Goal: Complete application form: Complete application form

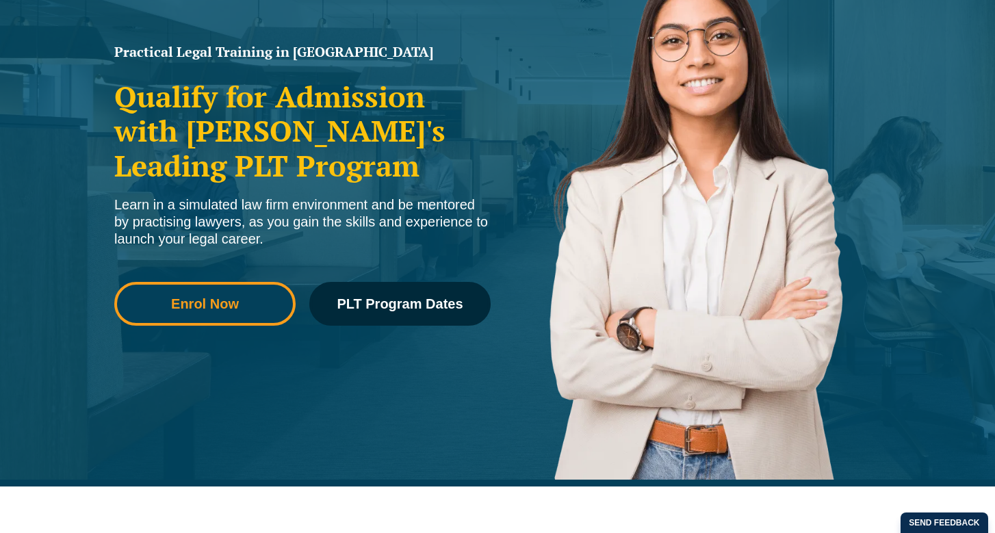
scroll to position [209, 0]
click at [233, 293] on link "Enrol Now" at bounding box center [204, 304] width 181 height 44
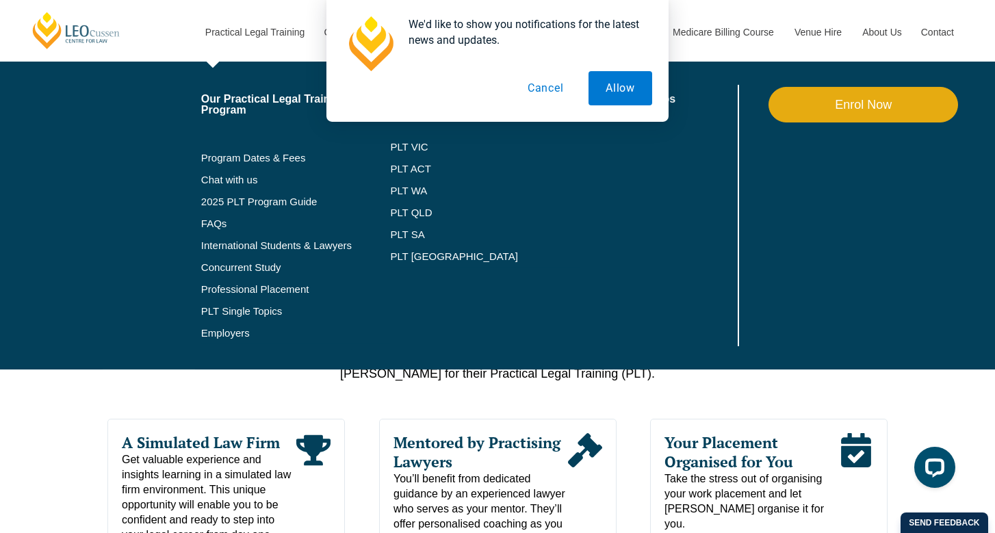
scroll to position [311, 0]
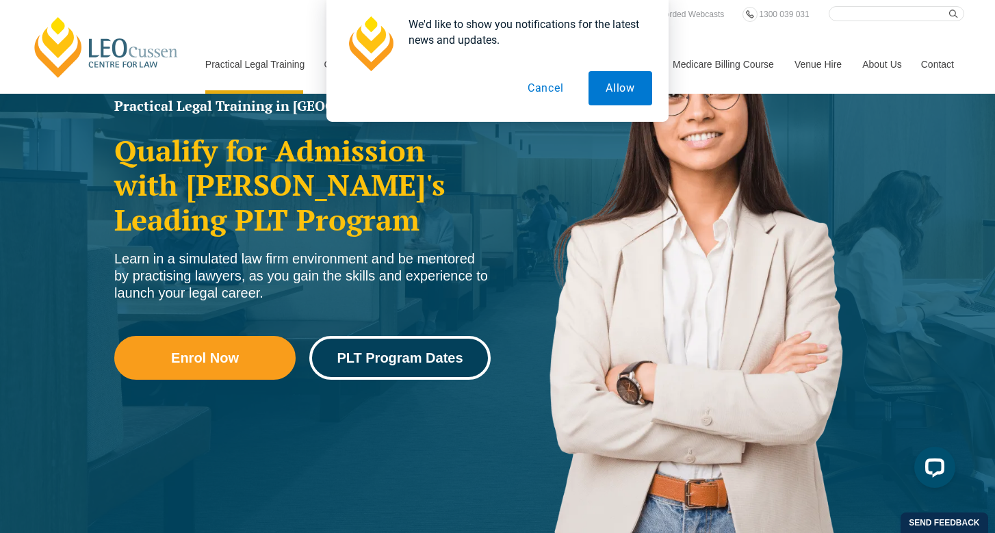
click at [418, 358] on span "PLT Program Dates" at bounding box center [400, 358] width 126 height 14
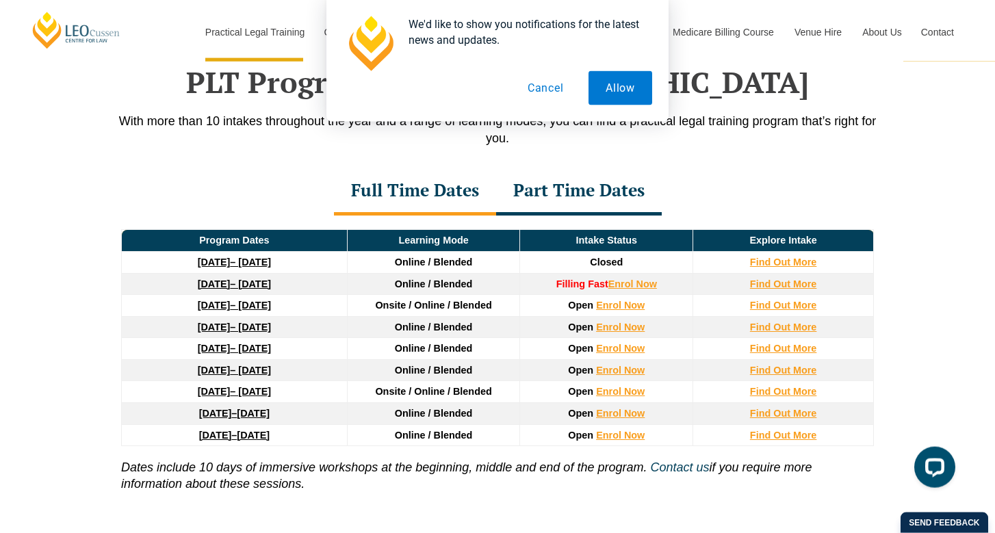
scroll to position [1785, 0]
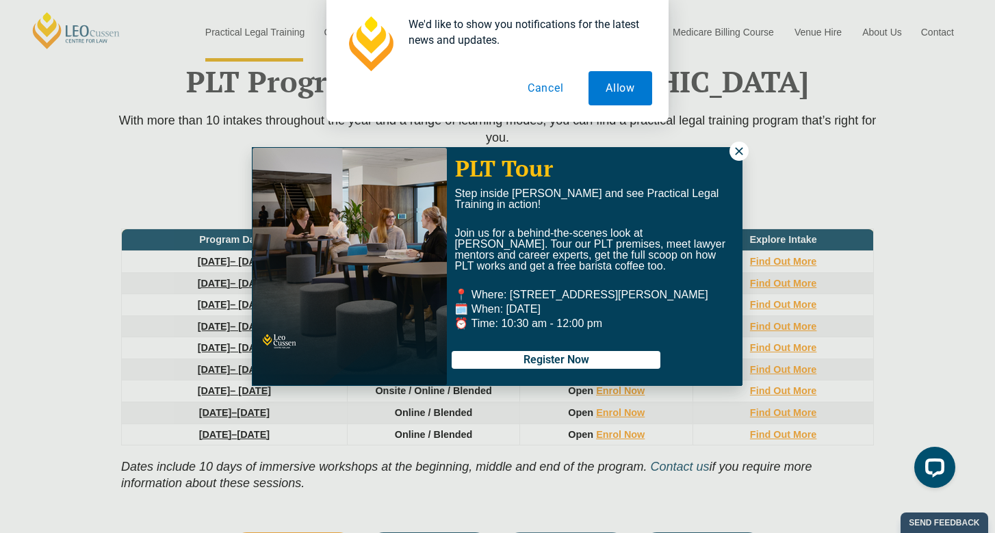
click at [737, 150] on icon at bounding box center [739, 151] width 8 height 8
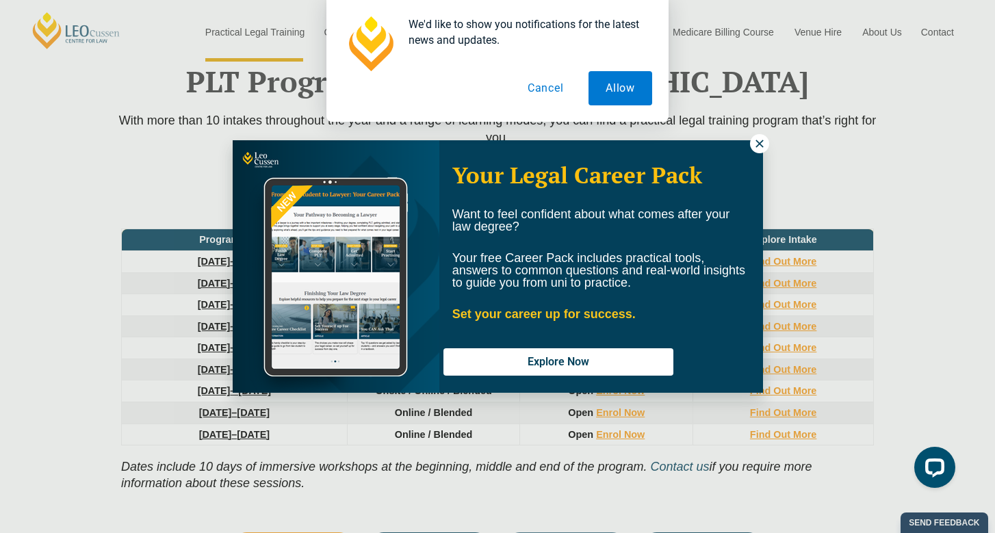
click at [760, 148] on icon at bounding box center [759, 143] width 12 height 12
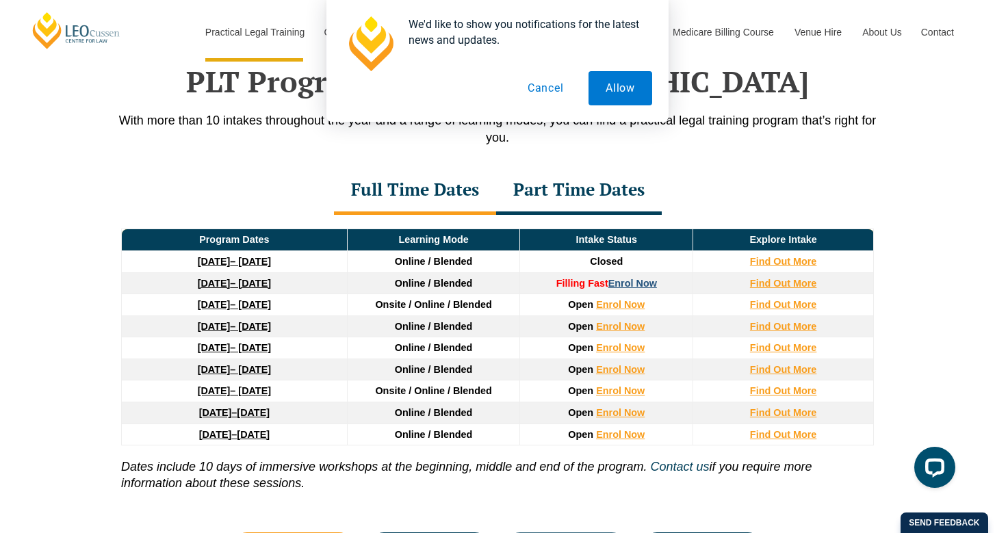
click at [639, 283] on link "Enrol Now" at bounding box center [632, 283] width 49 height 11
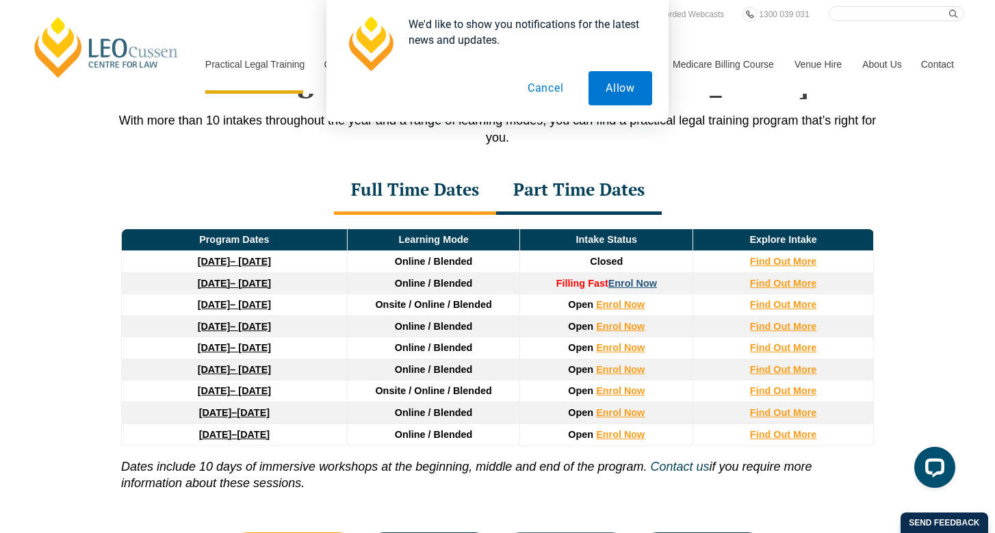
click at [635, 287] on link "Enrol Now" at bounding box center [632, 283] width 49 height 11
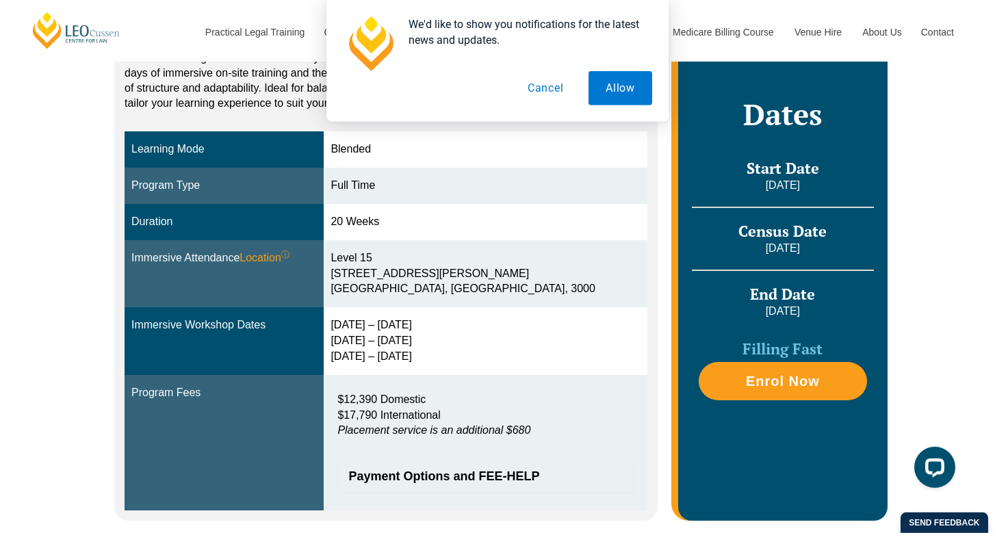
scroll to position [279, 0]
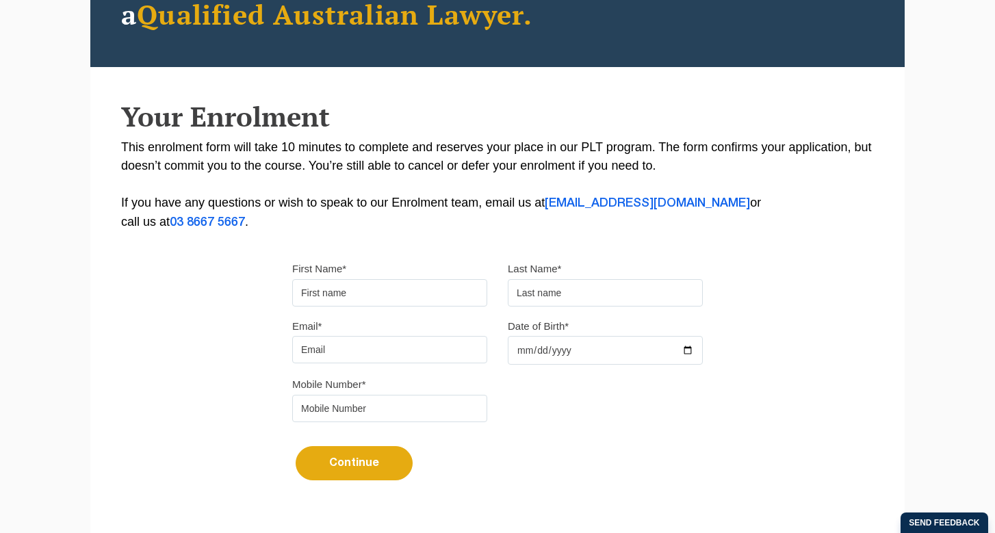
click at [357, 291] on input "First Name*" at bounding box center [389, 292] width 195 height 27
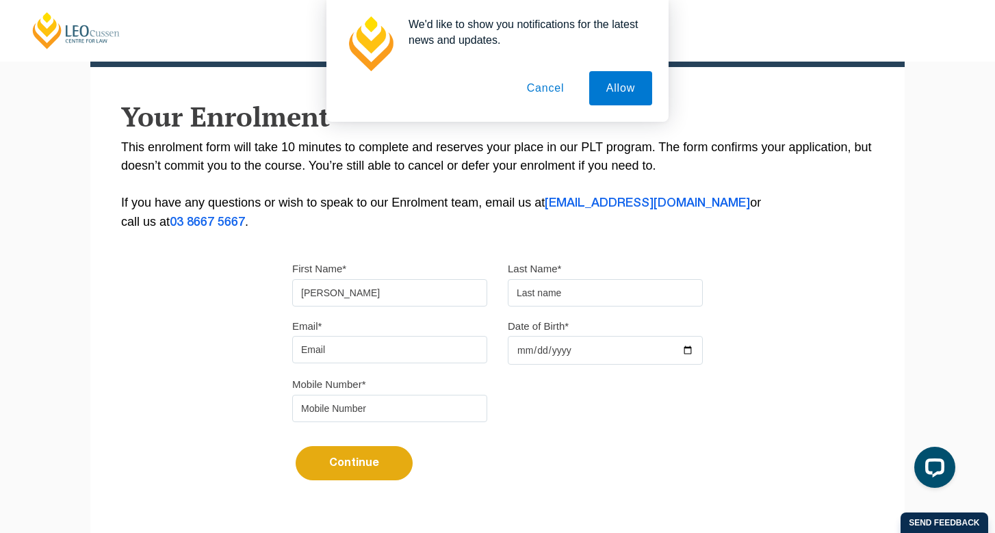
type input "[PERSON_NAME]"
type input "Ives"
click at [357, 349] on input "Email*" at bounding box center [389, 349] width 195 height 27
type input "[PERSON_NAME][EMAIL_ADDRESS][PERSON_NAME][DOMAIN_NAME]"
click at [416, 410] on input "tel" at bounding box center [389, 408] width 195 height 27
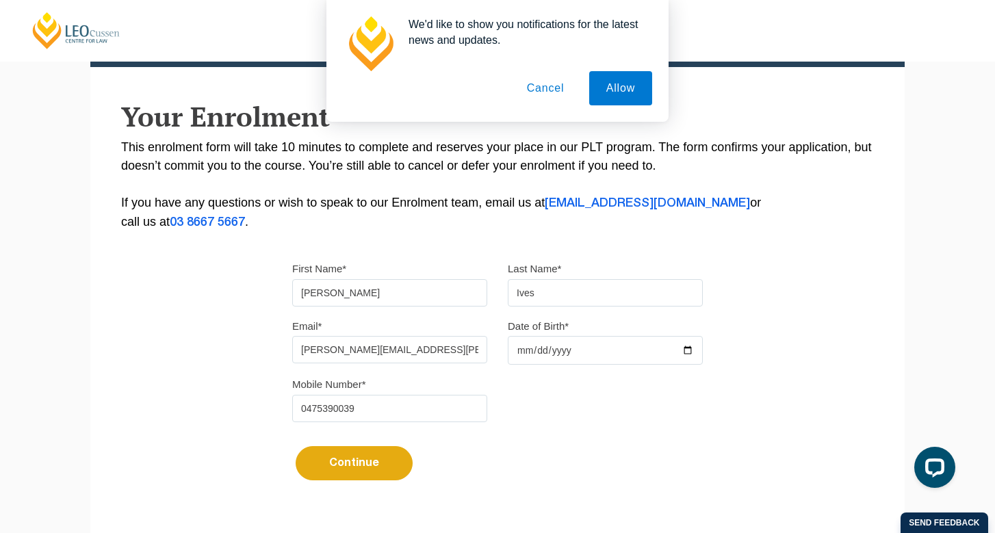
type input "0475390039"
click at [534, 351] on input "Date of Birth*" at bounding box center [605, 350] width 195 height 29
click at [547, 347] on input "Date of Birth*" at bounding box center [605, 350] width 195 height 29
type input "[DATE]"
click at [393, 469] on button "Continue" at bounding box center [353, 463] width 117 height 34
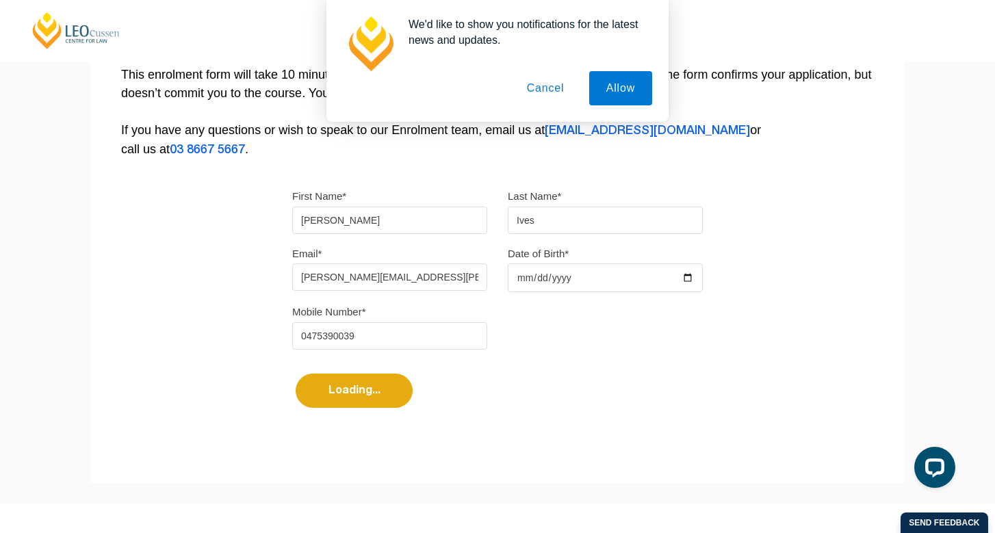
select select
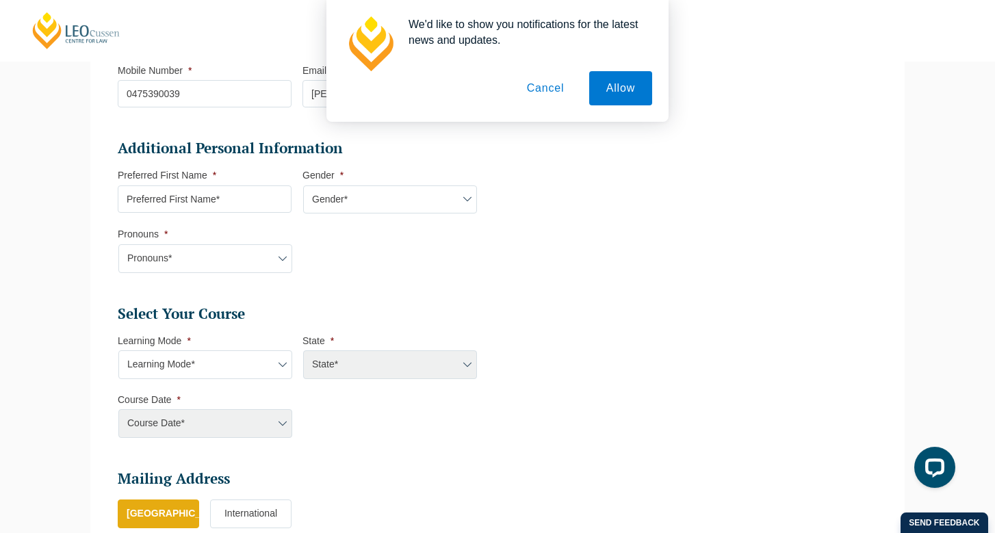
scroll to position [349, 0]
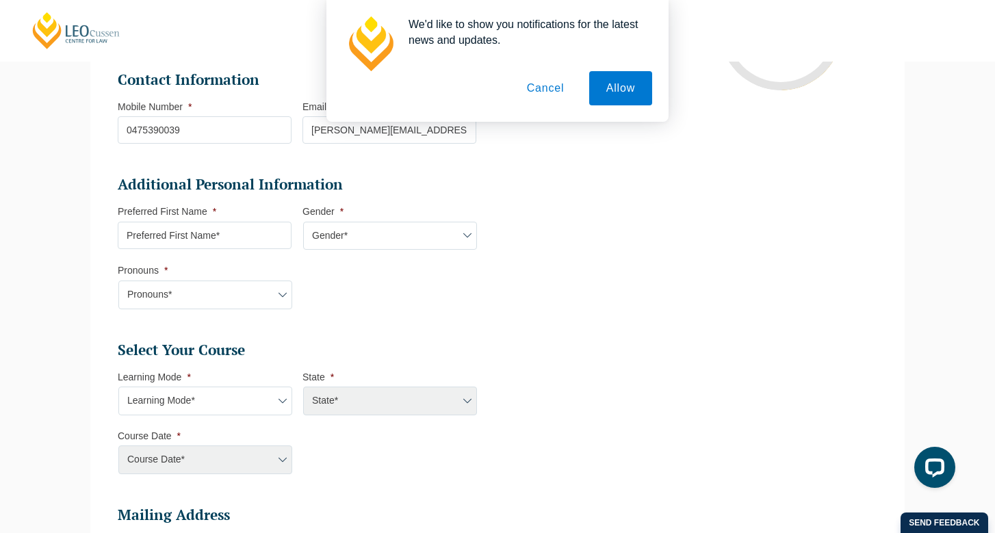
click at [269, 239] on input "Preferred First Name *" at bounding box center [205, 235] width 174 height 27
click at [415, 302] on li "Additional Personal Information Preferred First Name * Gender * Gender* [DEMOGR…" at bounding box center [302, 249] width 369 height 148
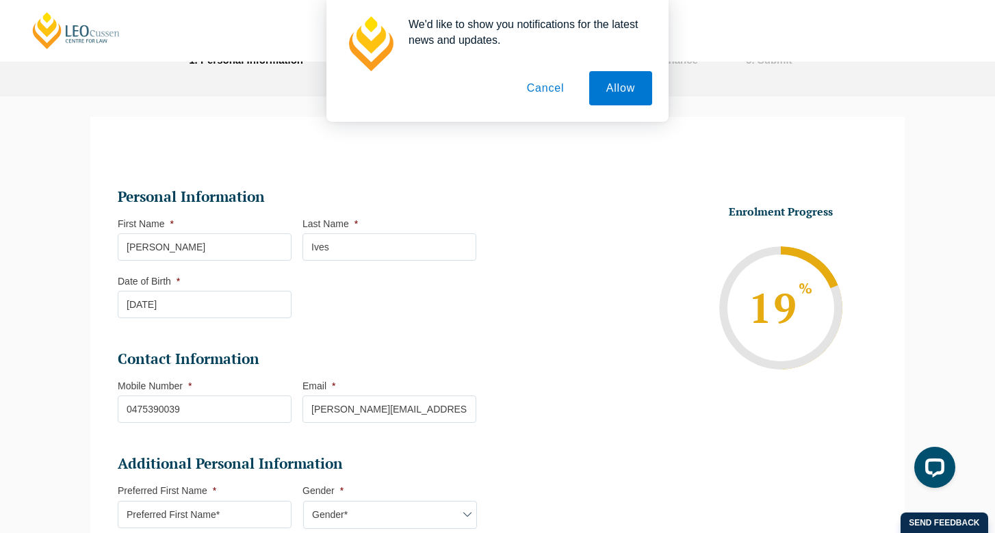
scroll to position [279, 0]
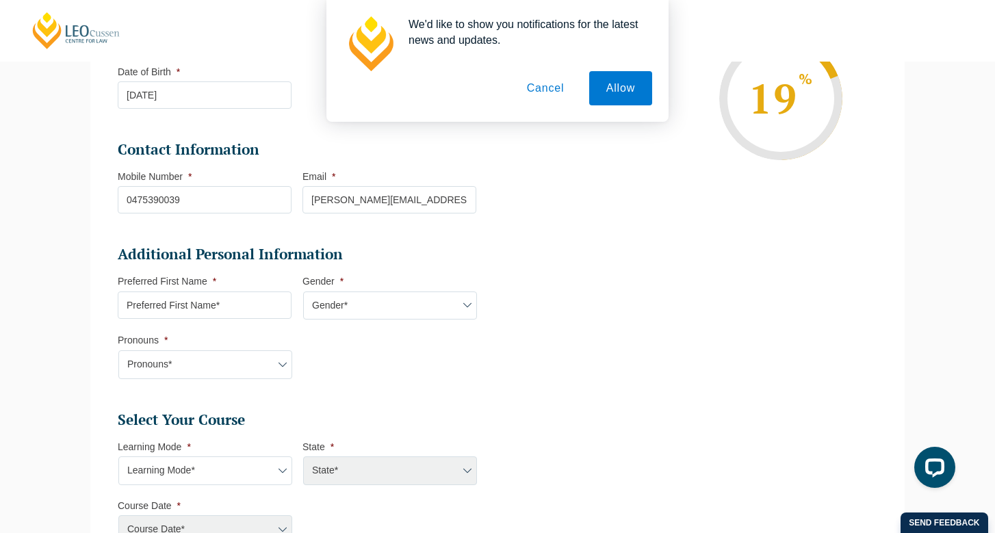
click at [303, 291] on select "Gender* [DEMOGRAPHIC_DATA] [DEMOGRAPHIC_DATA] [DEMOGRAPHIC_DATA] [DEMOGRAPHIC_D…" at bounding box center [390, 305] width 174 height 29
select select "[DEMOGRAPHIC_DATA]"
click option "[DEMOGRAPHIC_DATA]" at bounding box center [0, 0] width 0 height 0
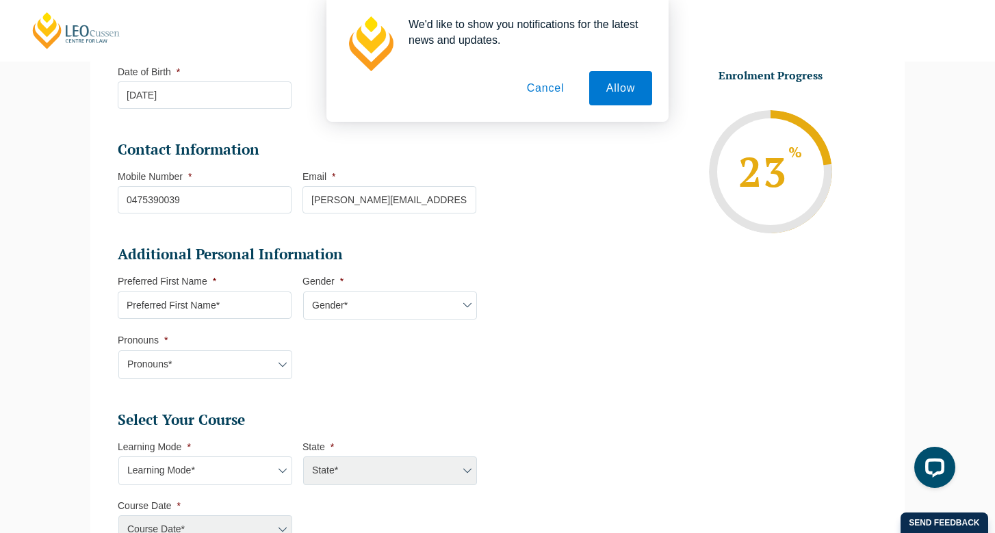
click at [118, 350] on select "Pronouns* She/Her/Hers He/Him/His They/Them/Theirs Other Prefer not to disclose" at bounding box center [205, 364] width 174 height 29
select select "He/Him/His"
click option "He/Him/His" at bounding box center [0, 0] width 0 height 0
click at [227, 311] on input "Preferred First Name *" at bounding box center [205, 304] width 174 height 27
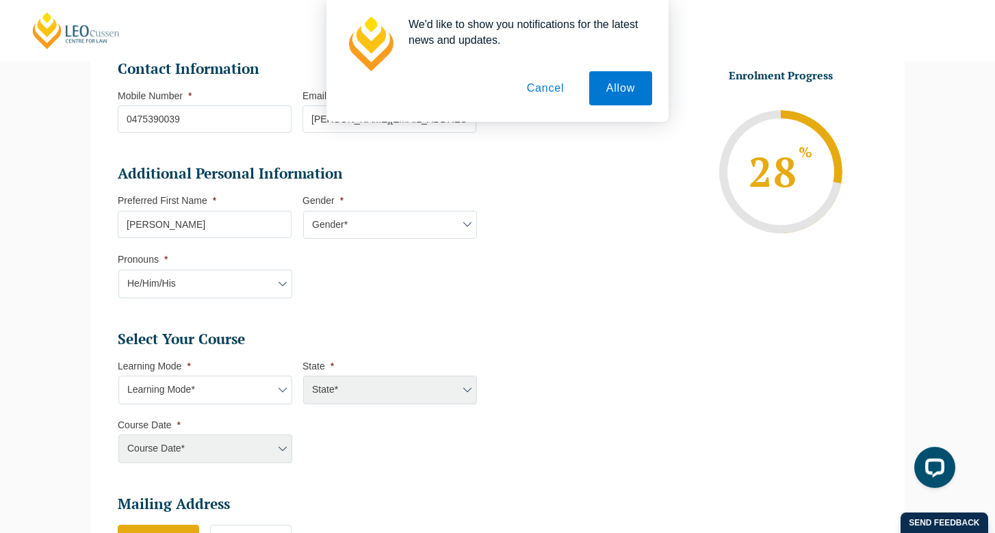
scroll to position [558, 0]
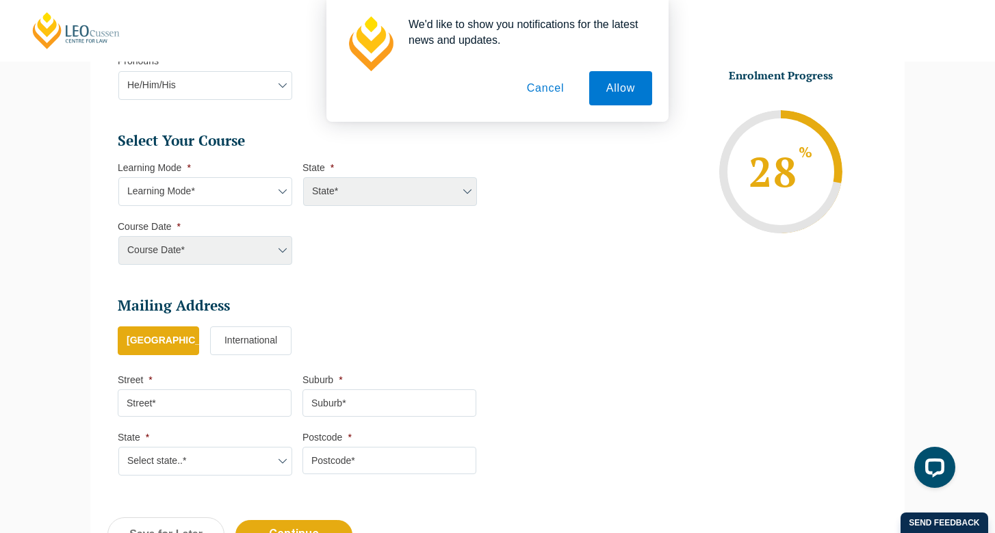
type input "[PERSON_NAME]"
click at [118, 177] on select "Learning Mode* Online Full Time Learning Online Part Time Learning Blended Full…" at bounding box center [205, 191] width 174 height 29
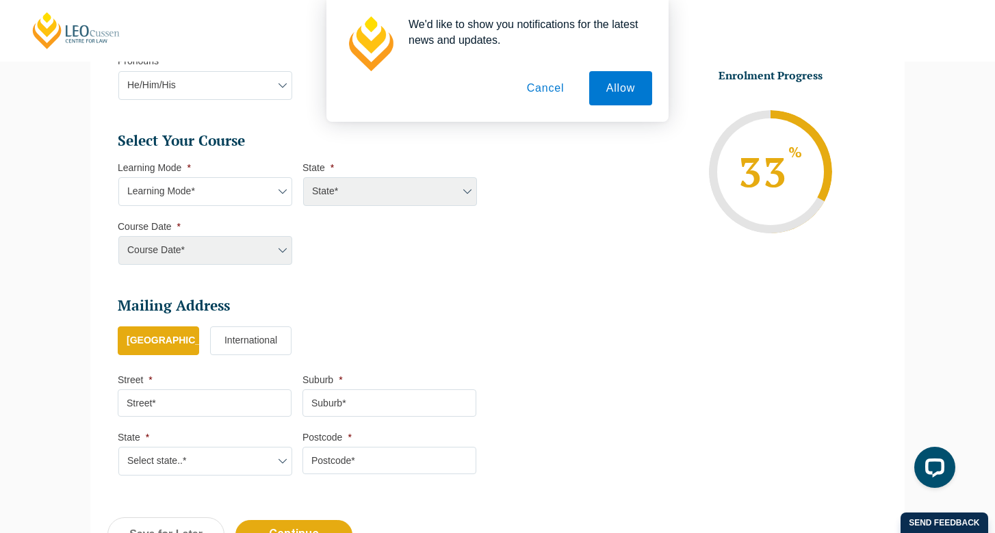
click at [484, 248] on li "Select Your Course This field is hidden when viewing the form Only for Flinder …" at bounding box center [302, 205] width 369 height 148
click at [118, 177] on select "Learning Mode* Online Full Time Learning Online Part Time Learning Blended Full…" at bounding box center [205, 191] width 174 height 29
select select "Blended Part Time Learning"
click option "Blended Part Time Learning" at bounding box center [0, 0] width 0 height 0
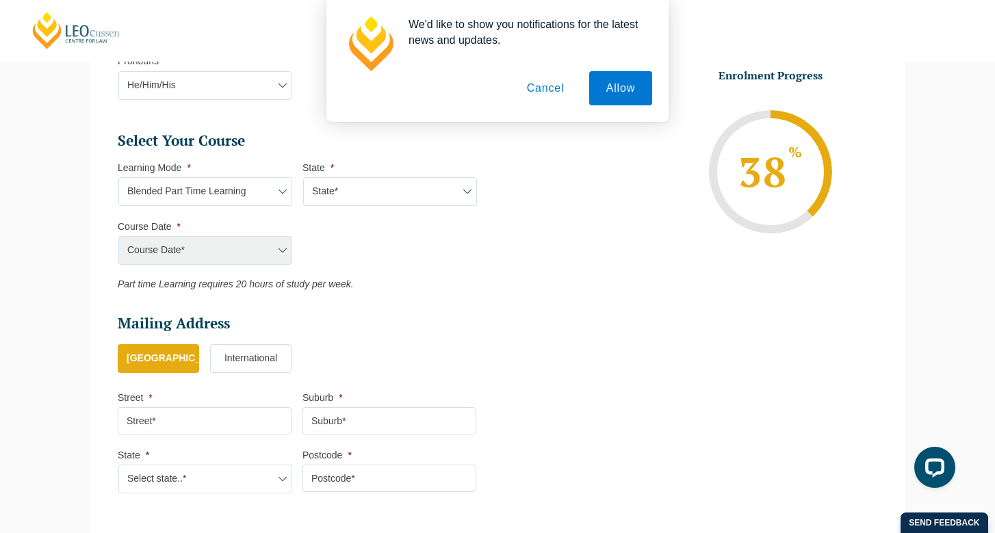
click at [303, 177] on select "State* ACT/[GEOGRAPHIC_DATA] QLD [GEOGRAPHIC_DATA] [GEOGRAPHIC_DATA]" at bounding box center [390, 191] width 174 height 29
select select "VIC"
click option "VIC" at bounding box center [0, 0] width 0 height 0
click at [118, 236] on select "Course Date* [DATE] ([DATE] to [DATE]) [DATE] ([DATE] to [DATE]) [DATE] ([DATE]…" at bounding box center [205, 250] width 174 height 29
click at [118, 177] on select "Learning Mode* Online Full Time Learning Online Part Time Learning Blended Full…" at bounding box center [205, 191] width 174 height 29
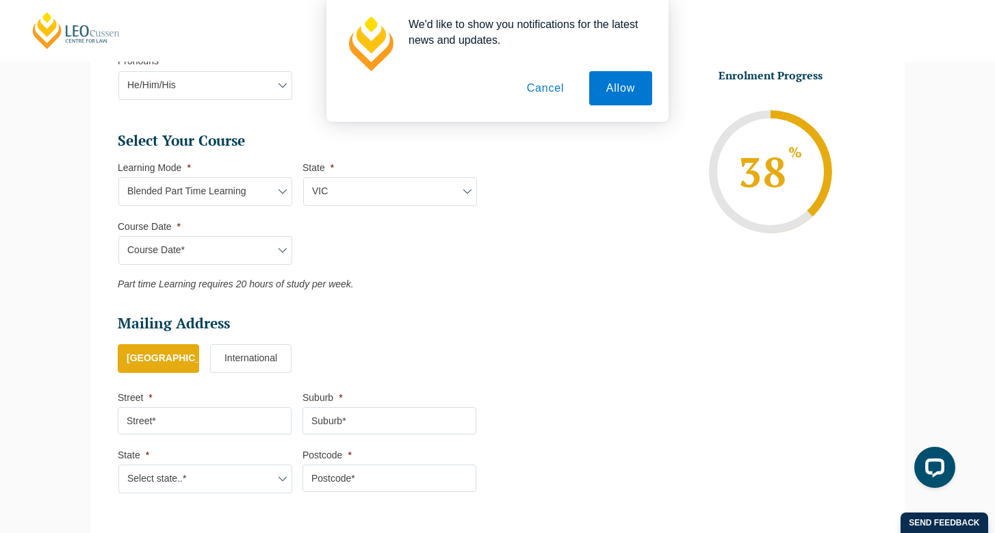
select select
click option "Learning Mode*" at bounding box center [0, 0] width 0 height 0
select select
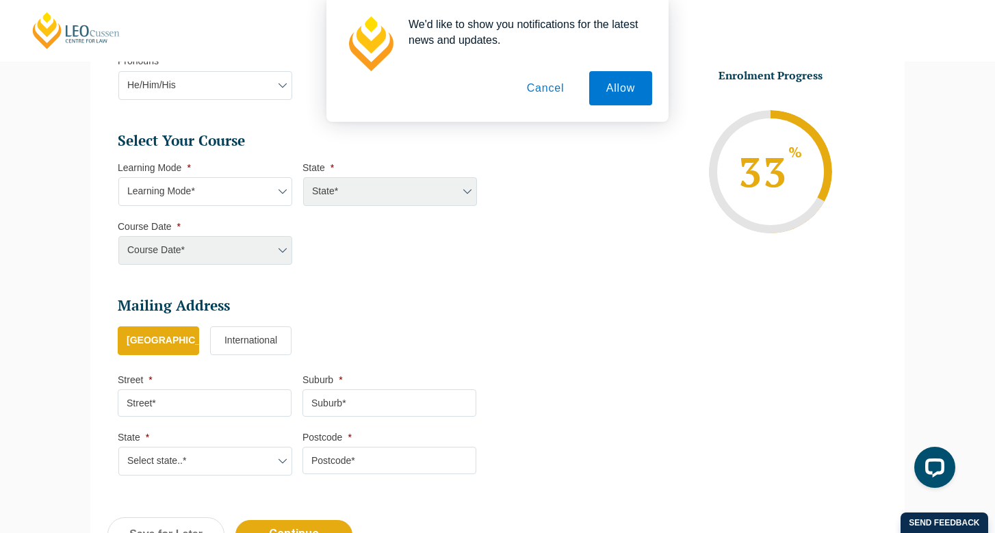
click at [219, 246] on div "Course Date* [DATE] ([DATE] to [DATE]) [DATE] ([DATE] to [DATE]) [DATE] ([DATE]…" at bounding box center [205, 250] width 174 height 29
click at [223, 257] on div "Course Date* [DATE] ([DATE] to [DATE]) [DATE] ([DATE] to [DATE]) [DATE] ([DATE]…" at bounding box center [205, 250] width 174 height 29
click at [118, 177] on select "Learning Mode* Online Full Time Learning Online Part Time Learning Blended Full…" at bounding box center [205, 191] width 174 height 29
select select "Blended Part Time Learning"
click option "Blended Part Time Learning" at bounding box center [0, 0] width 0 height 0
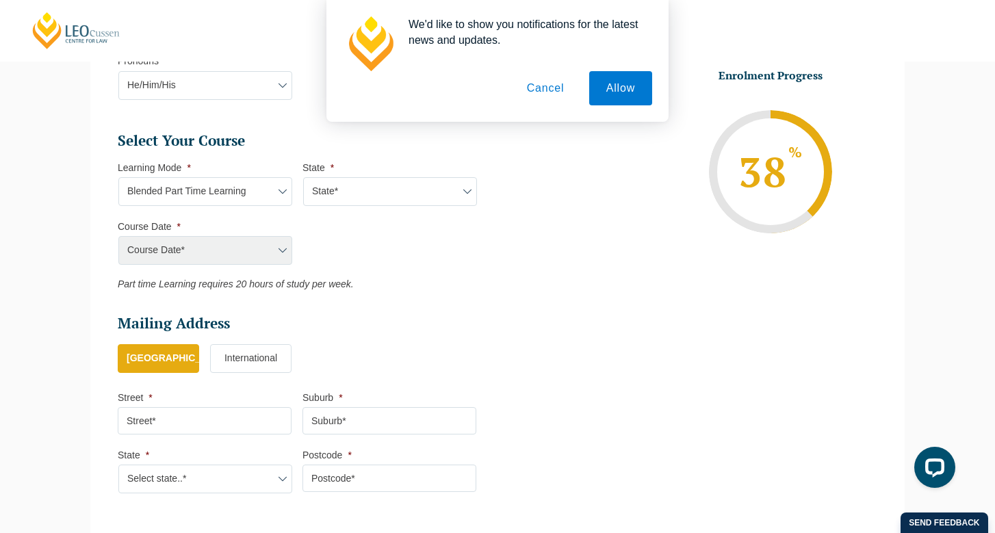
click at [254, 253] on div "Course Date* [DATE] ([DATE] to [DATE]) [DATE] ([DATE] to [DATE]) [DATE] ([DATE]…" at bounding box center [205, 250] width 174 height 29
click at [303, 177] on select "State* ACT/[GEOGRAPHIC_DATA] QLD [GEOGRAPHIC_DATA] [GEOGRAPHIC_DATA]" at bounding box center [390, 191] width 174 height 29
select select "VIC"
click option "VIC" at bounding box center [0, 0] width 0 height 0
click at [118, 236] on select "Course Date* [DATE] ([DATE] to [DATE]) [DATE] ([DATE] to [DATE]) [DATE] ([DATE]…" at bounding box center [205, 250] width 174 height 29
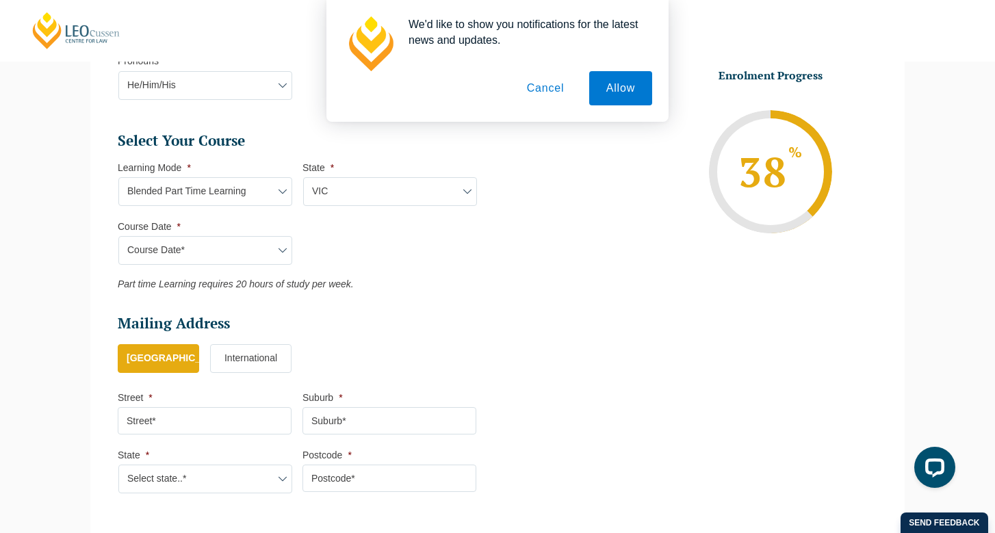
click at [280, 252] on select "Course Date* [DATE] ([DATE] to [DATE]) [DATE] ([DATE] to [DATE]) [DATE] ([DATE]…" at bounding box center [205, 250] width 174 height 29
click at [118, 177] on select "Learning Mode* Online Full Time Learning Online Part Time Learning Blended Full…" at bounding box center [205, 191] width 174 height 29
select select "Blended Full Time Learning"
click option "Blended Full Time Learning" at bounding box center [0, 0] width 0 height 0
click at [251, 252] on div "Course Date* [DATE] ([DATE] to [DATE]) [DATE] ([DATE] to [DATE]) [DATE] ([DATE]…" at bounding box center [205, 250] width 174 height 29
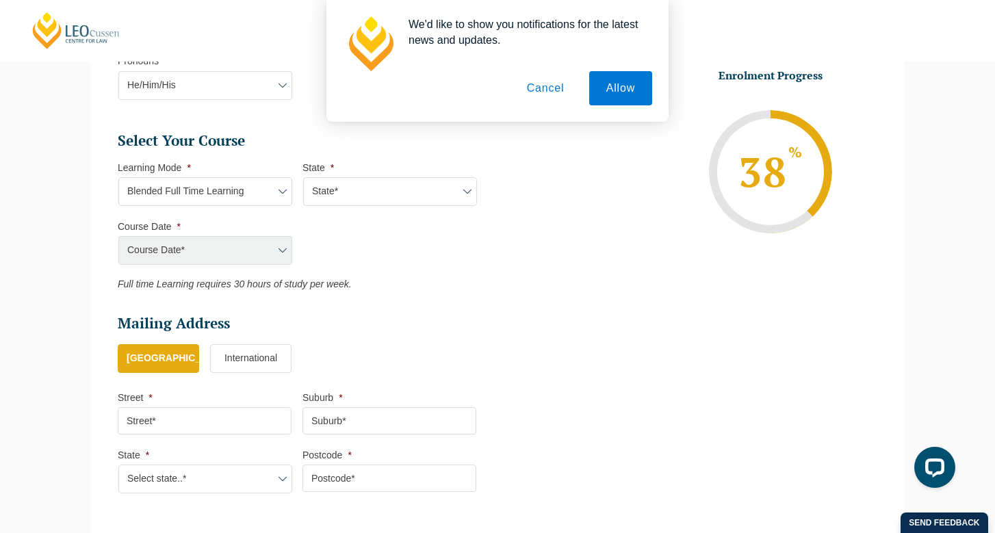
click at [303, 177] on select "State* ACT/[GEOGRAPHIC_DATA] [GEOGRAPHIC_DATA] SA [GEOGRAPHIC_DATA] [GEOGRAPHIC…" at bounding box center [390, 191] width 174 height 29
select select "VIC"
click option "VIC" at bounding box center [0, 0] width 0 height 0
click at [118, 236] on select "Course Date* [DATE] ([DATE] to [DATE]) [DATE] ([DATE] to [DATE]) [DATE] ([DATE]…" at bounding box center [205, 250] width 174 height 29
select select "[DATE] ([DATE] to [DATE])"
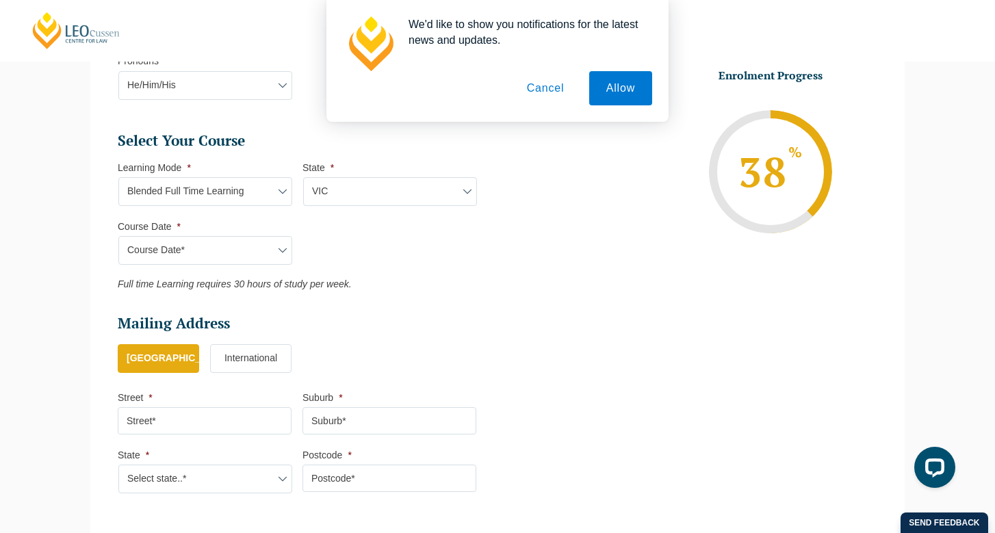
click option "[DATE] ([DATE] to [DATE])" at bounding box center [0, 0] width 0 height 0
type input "Intake [DATE] FT"
type input "Practical Legal Training ([GEOGRAPHIC_DATA])"
select select "VIC PLT (DEC) 2025 Full Time Blended"
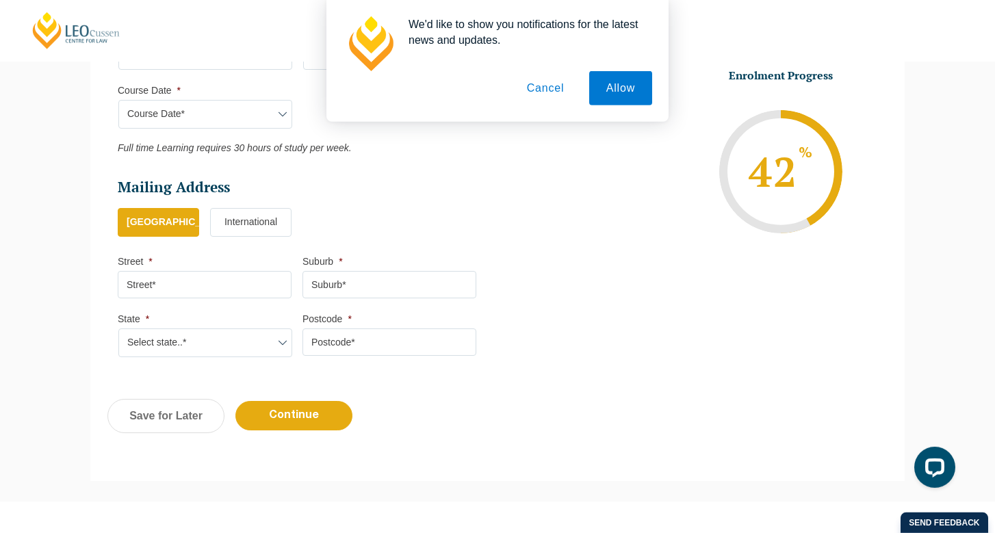
scroll to position [698, 0]
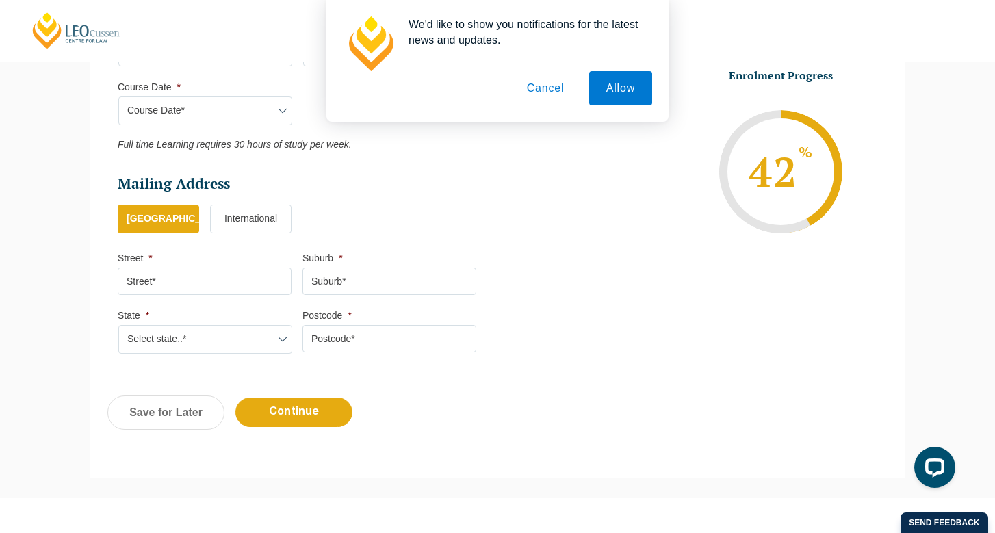
click at [235, 294] on input "Street *" at bounding box center [205, 280] width 174 height 27
type input "K"
type input "[STREET_ADDRESS]"
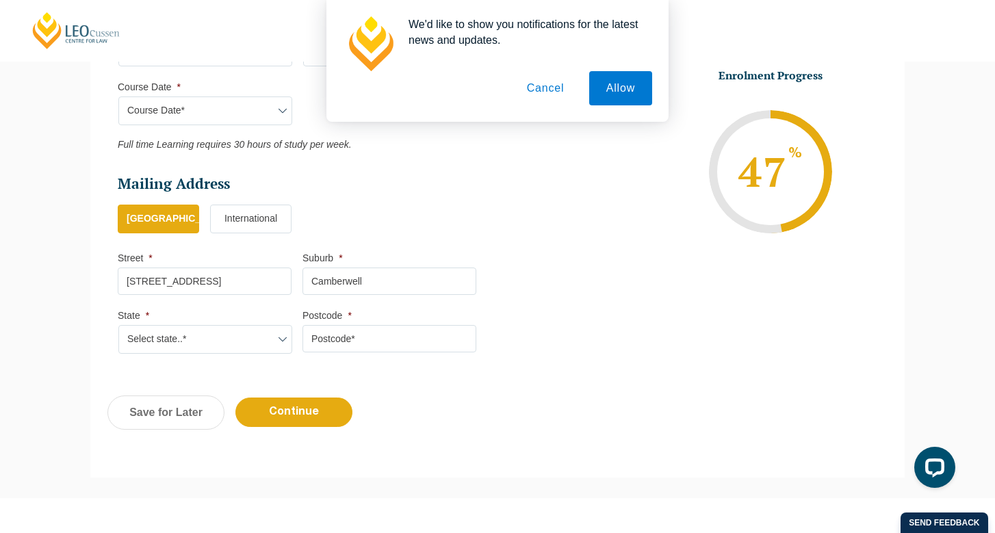
type input "Camberwell"
click at [118, 325] on select "Select state..* [GEOGRAPHIC_DATA] [GEOGRAPHIC_DATA] [GEOGRAPHIC_DATA] SA [GEOGR…" at bounding box center [205, 339] width 174 height 29
select select "VIC"
click option "VIC" at bounding box center [0, 0] width 0 height 0
click at [318, 344] on input "Postcode *" at bounding box center [389, 338] width 174 height 27
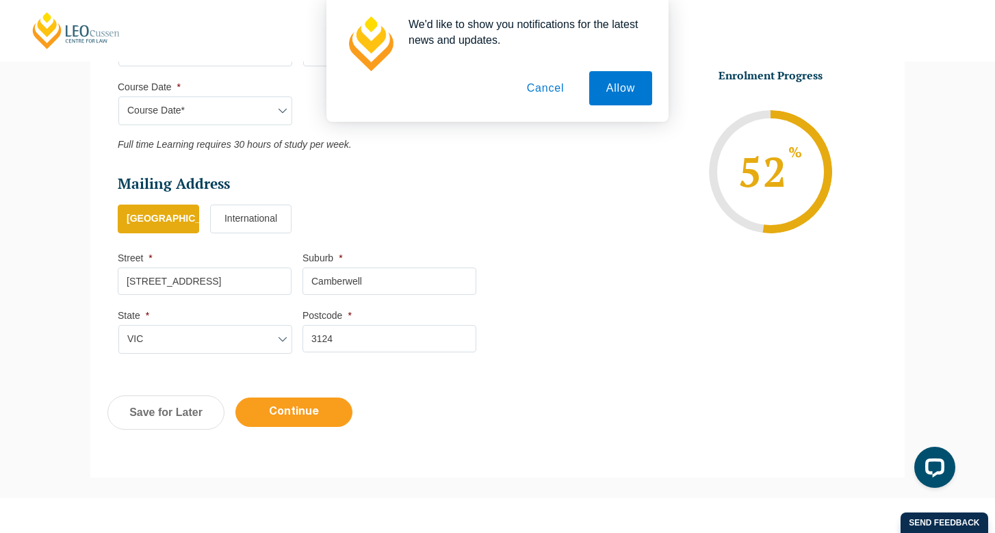
type input "3124"
click at [323, 403] on input "Continue" at bounding box center [293, 411] width 117 height 29
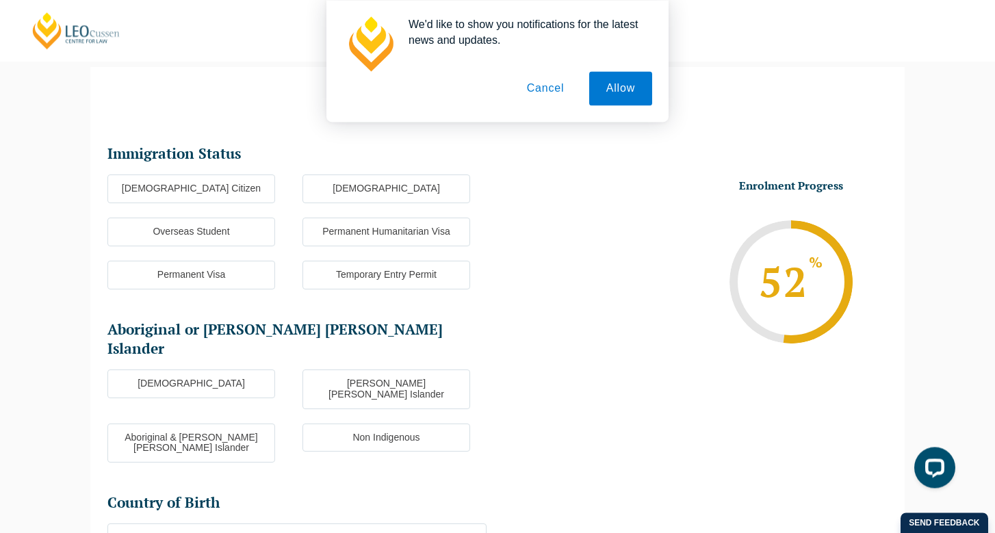
scroll to position [118, 0]
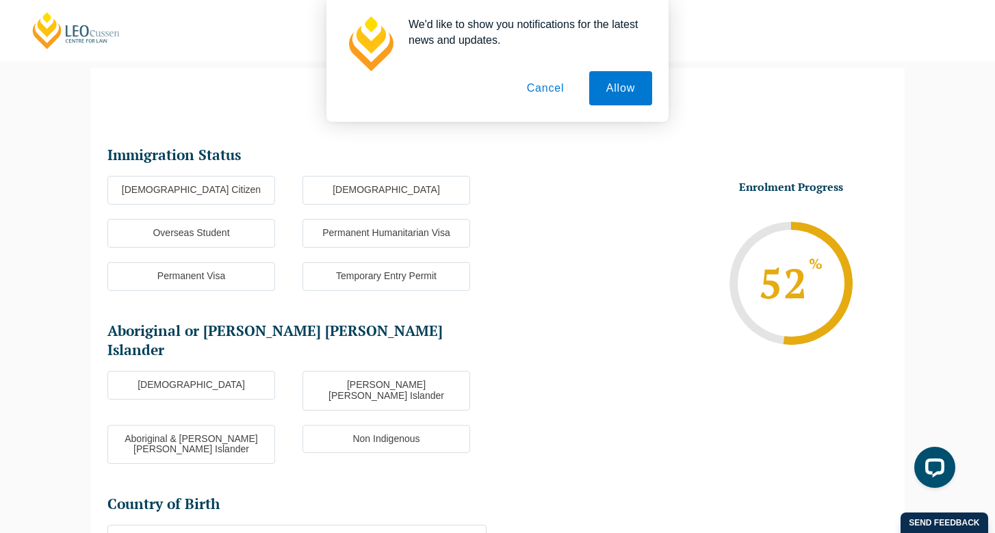
click at [233, 186] on label "[DEMOGRAPHIC_DATA] Citizen" at bounding box center [191, 190] width 168 height 29
click at [0, 0] on input "[DEMOGRAPHIC_DATA] Citizen" at bounding box center [0, 0] width 0 height 0
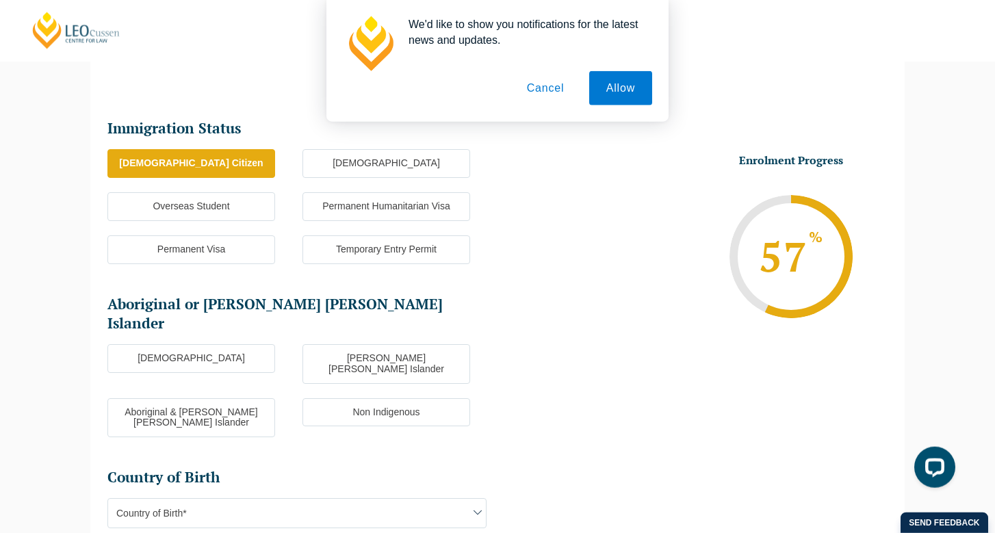
scroll to position [188, 0]
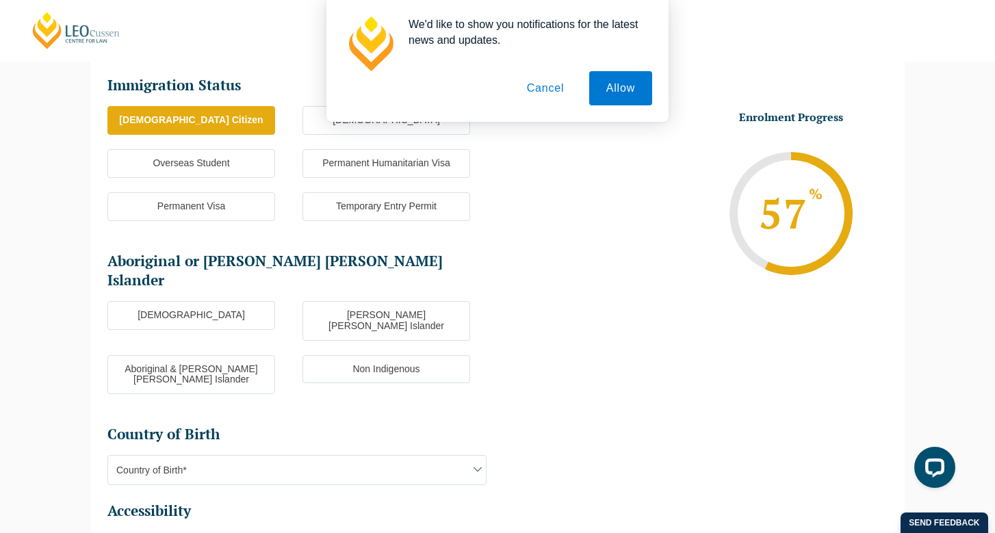
click at [376, 355] on label "Non Indigenous" at bounding box center [386, 369] width 168 height 29
click at [0, 0] on input "Non Indigenous" at bounding box center [0, 0] width 0 height 0
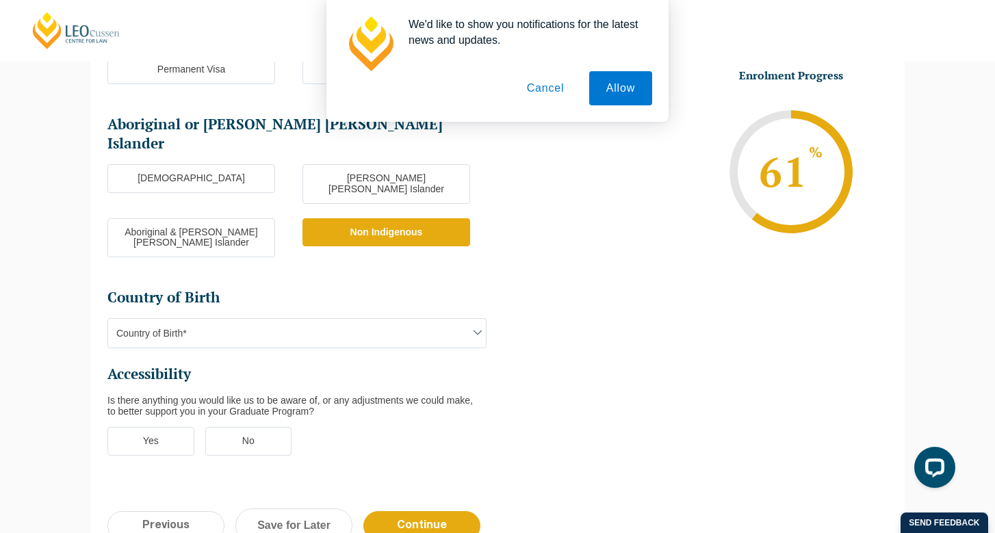
scroll to position [328, 0]
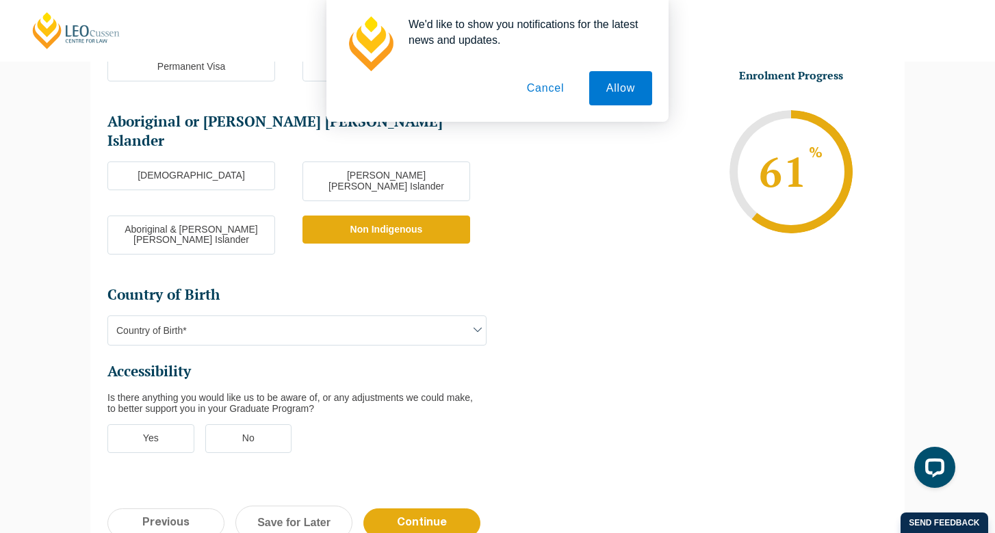
click at [306, 316] on span "Country of Birth*" at bounding box center [297, 330] width 378 height 29
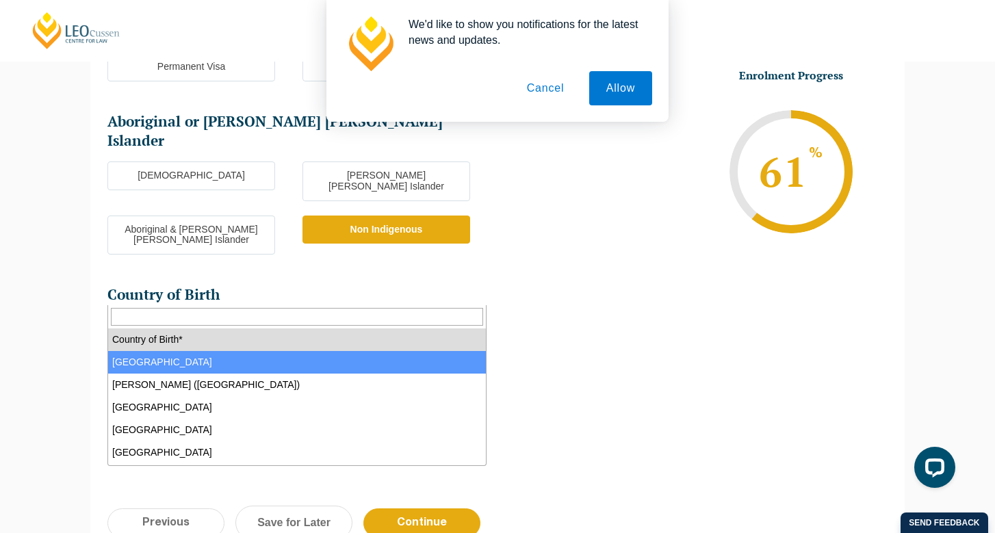
select select "Australia 1101"
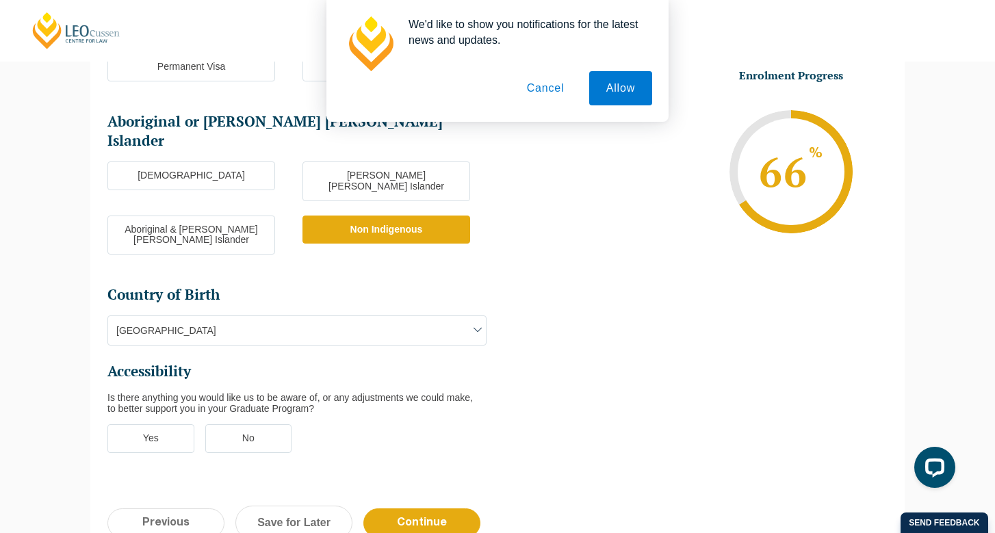
scroll to position [467, 0]
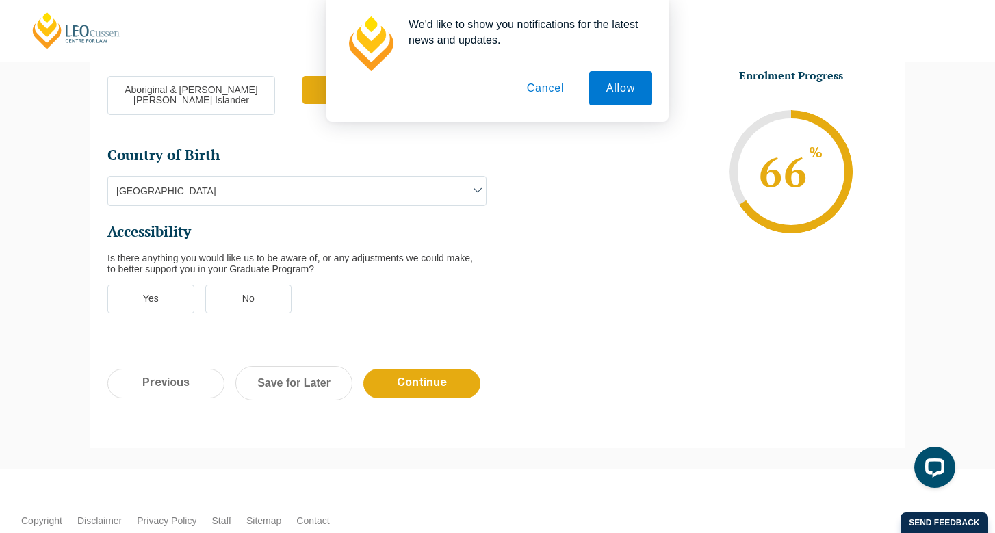
click at [270, 285] on label "No" at bounding box center [248, 299] width 87 height 29
click at [0, 0] on input "No" at bounding box center [0, 0] width 0 height 0
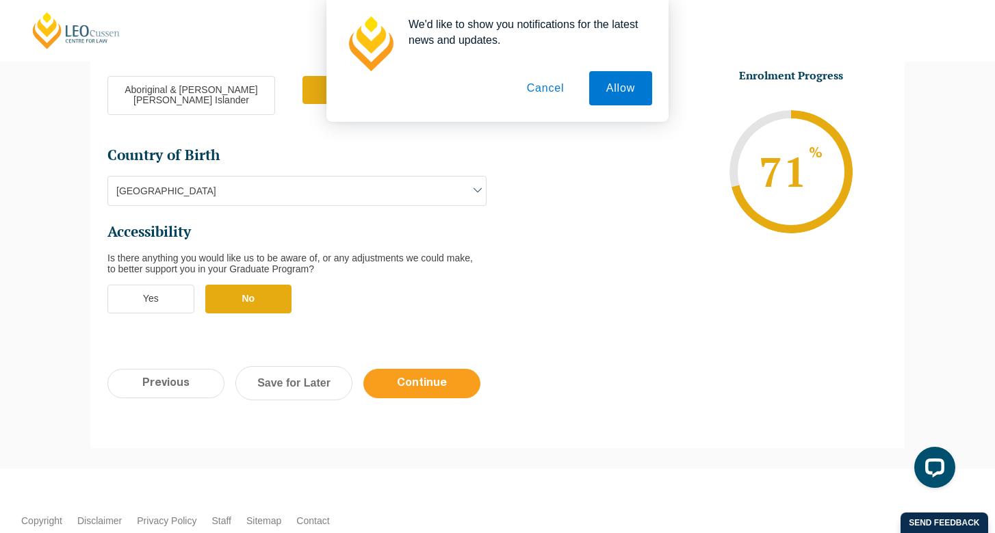
click at [412, 369] on input "Continue" at bounding box center [421, 383] width 117 height 29
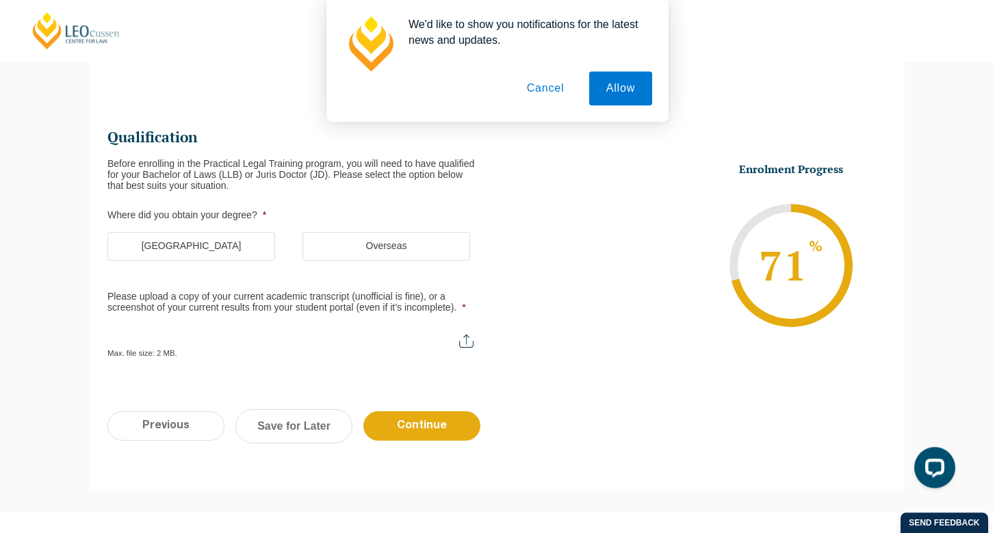
scroll to position [140, 0]
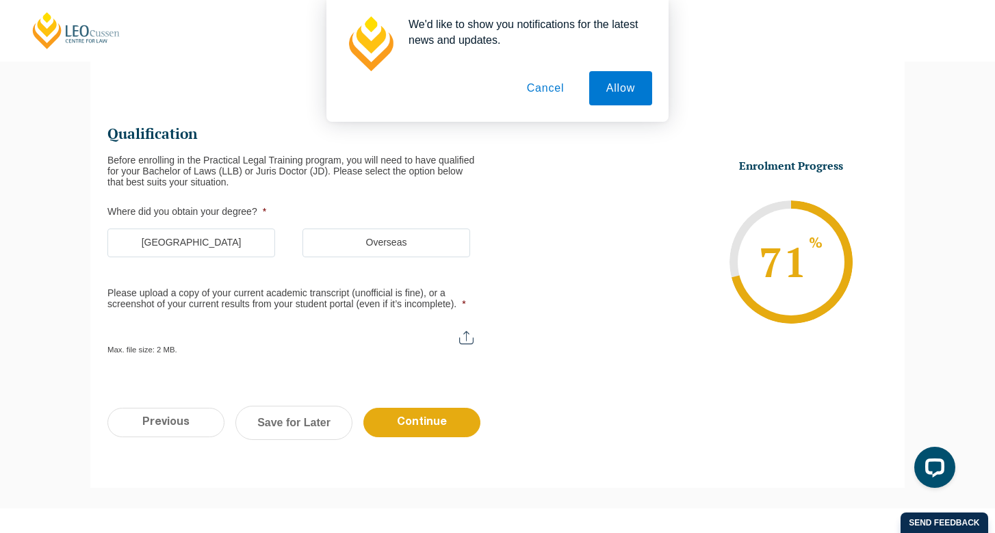
click at [239, 238] on label "[GEOGRAPHIC_DATA]" at bounding box center [191, 242] width 168 height 29
click at [0, 0] on input "[GEOGRAPHIC_DATA]" at bounding box center [0, 0] width 0 height 0
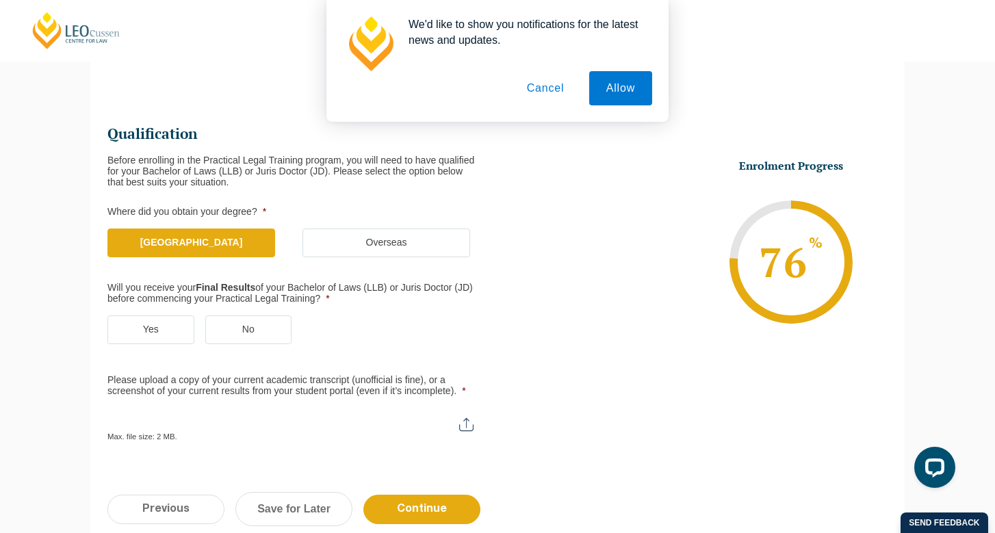
scroll to position [209, 0]
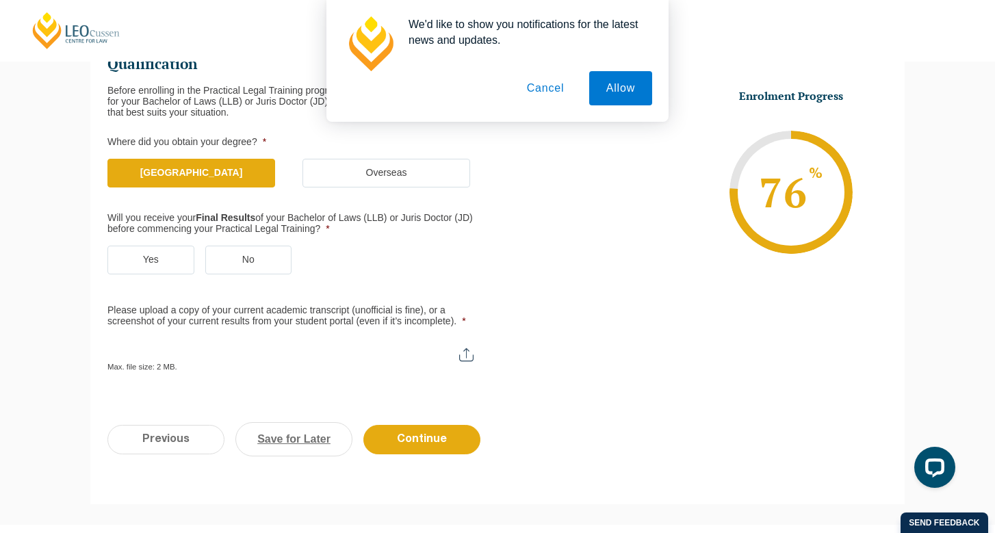
click at [319, 431] on link "Save for Later" at bounding box center [293, 439] width 117 height 34
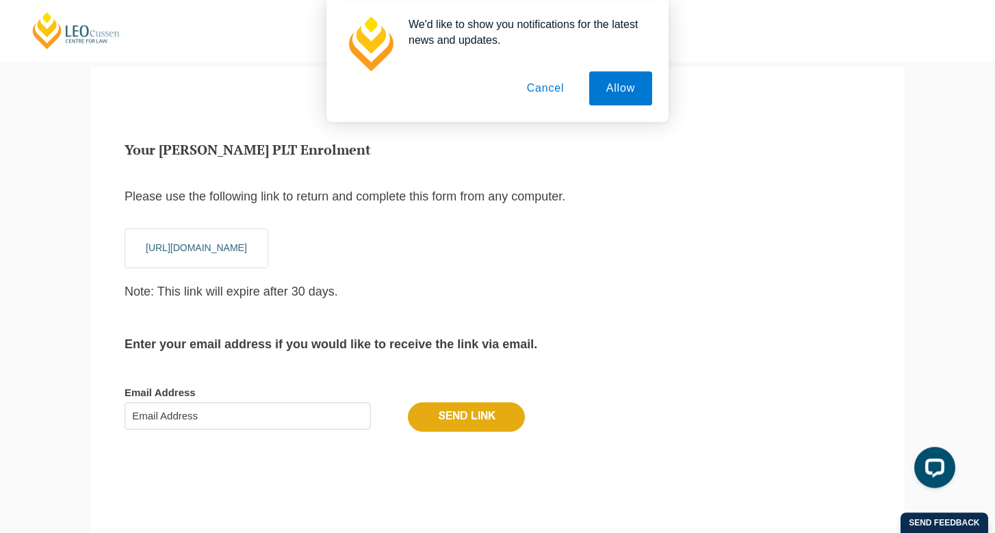
scroll to position [46, 0]
drag, startPoint x: 250, startPoint y: 415, endPoint x: 84, endPoint y: 420, distance: 166.3
click at [124, 420] on input "Email Address" at bounding box center [247, 417] width 246 height 27
type input "[PERSON_NAME][EMAIL_ADDRESS][PERSON_NAME][DOMAIN_NAME]"
click at [449, 408] on input "Send Link" at bounding box center [466, 418] width 117 height 29
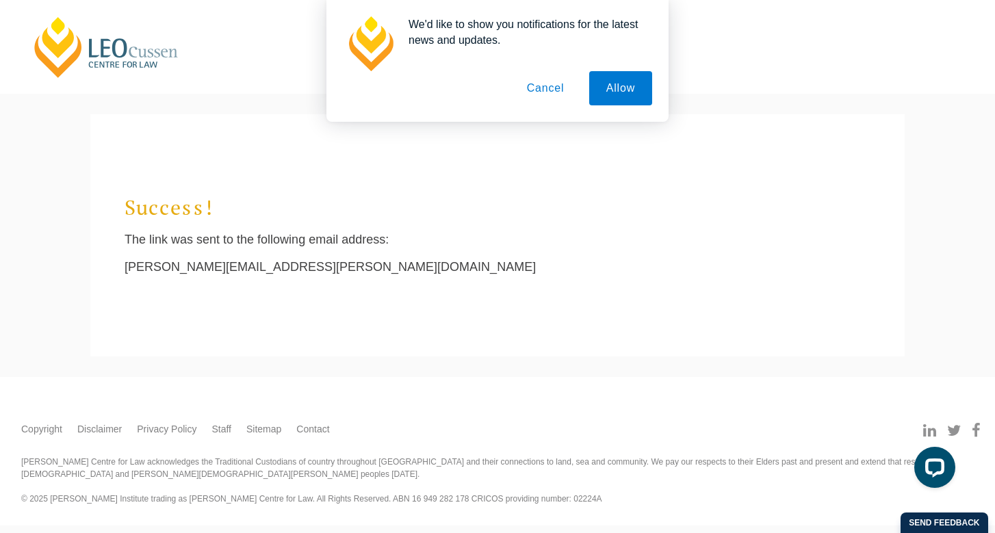
scroll to position [0, 0]
